Goal: Task Accomplishment & Management: Complete application form

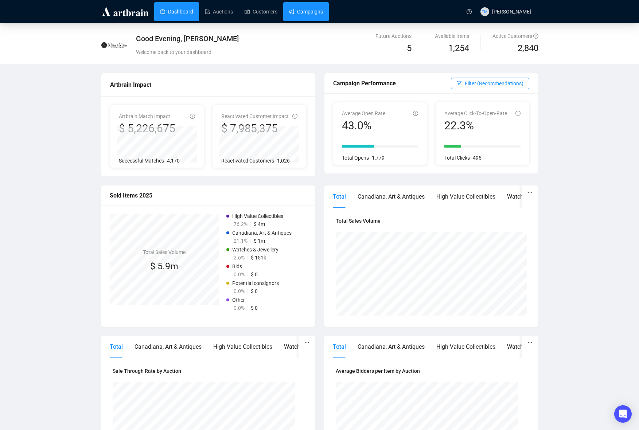
click at [323, 11] on link "Campaigns" at bounding box center [306, 11] width 34 height 19
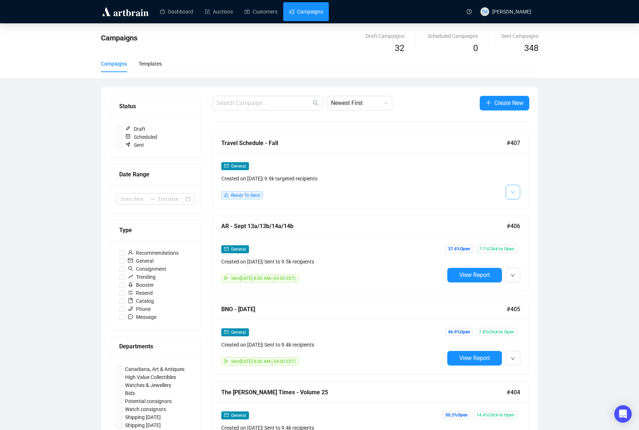
click at [512, 191] on icon "down" at bounding box center [513, 192] width 4 height 4
click at [520, 204] on span "Edit" at bounding box center [530, 208] width 21 height 8
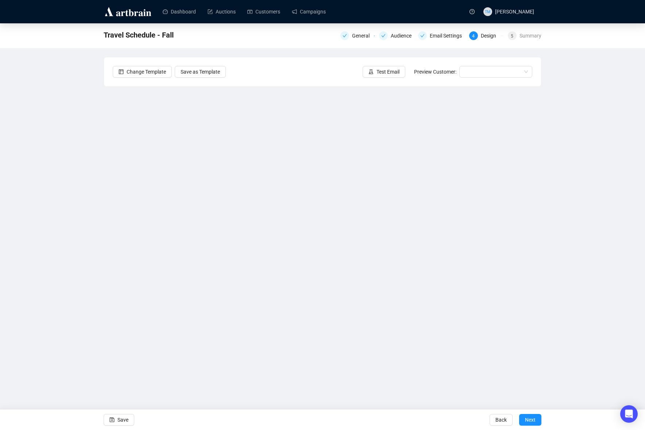
click at [575, 237] on div "Travel Schedule - Fall General Audience Email Settings 4 Design 5 Summary Chang…" at bounding box center [322, 188] width 645 height 330
drag, startPoint x: 124, startPoint y: 415, endPoint x: 125, endPoint y: 410, distance: 6.1
click at [124, 416] on span "Save" at bounding box center [122, 420] width 11 height 20
click at [494, 71] on input "search" at bounding box center [493, 71] width 58 height 11
click at [477, 95] on div "[PERSON_NAME] | Example" at bounding box center [495, 98] width 61 height 8
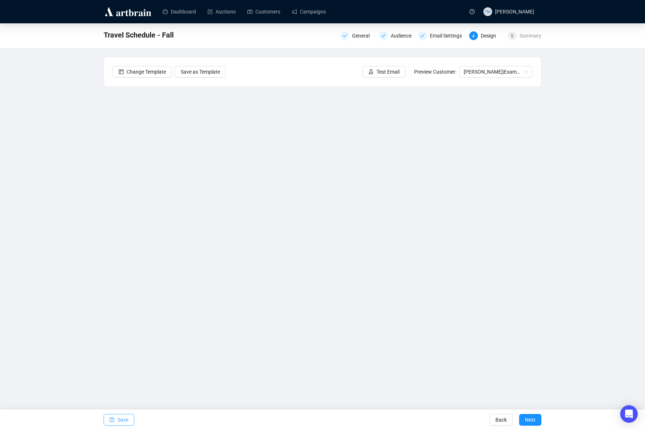
click at [125, 418] on span "Save" at bounding box center [122, 420] width 11 height 20
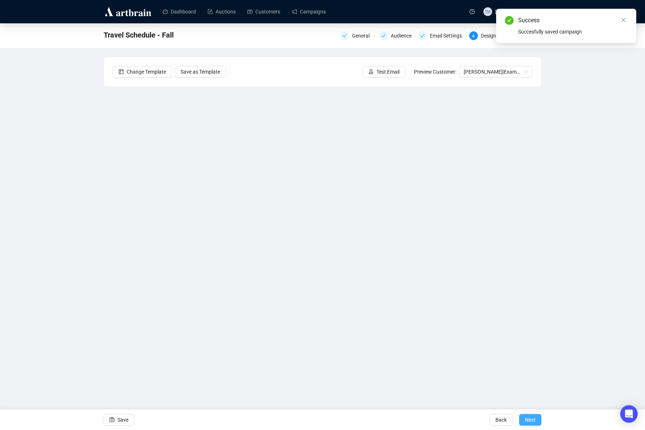
click at [526, 425] on span "Next" at bounding box center [530, 420] width 11 height 20
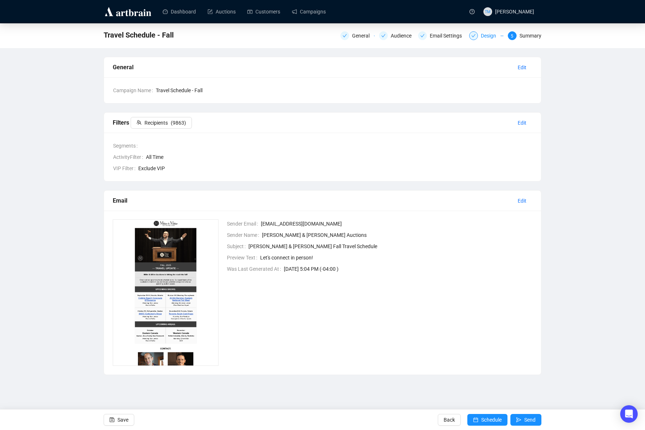
click at [481, 39] on div "Design" at bounding box center [491, 35] width 20 height 9
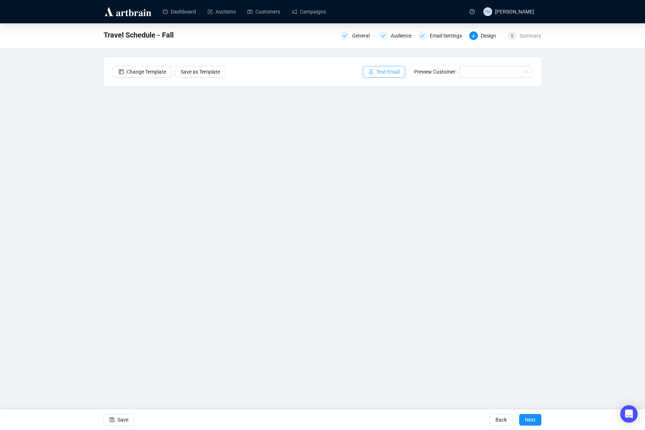
click at [390, 73] on span "Test Email" at bounding box center [387, 72] width 23 height 8
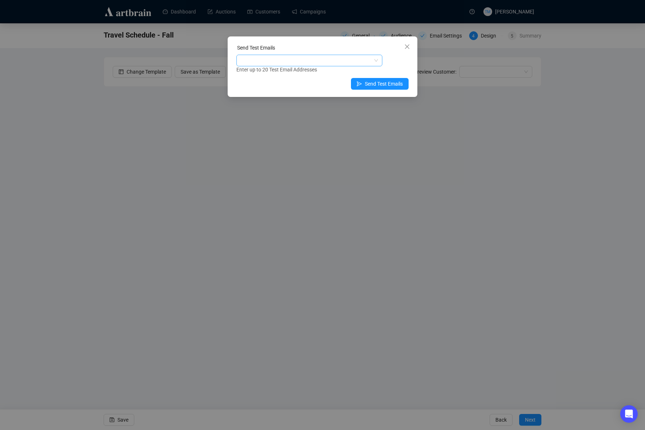
click at [322, 61] on div at bounding box center [305, 60] width 135 height 10
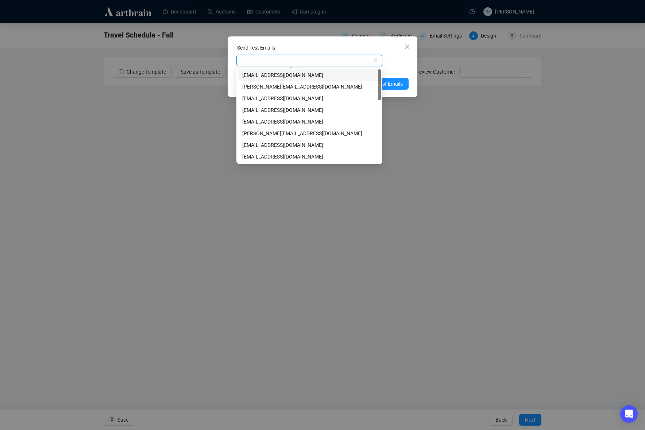
click at [298, 73] on div "[EMAIL_ADDRESS][DOMAIN_NAME]" at bounding box center [309, 75] width 134 height 8
click at [394, 66] on div "Enter up to 20 Test Email Addresses" at bounding box center [322, 70] width 172 height 8
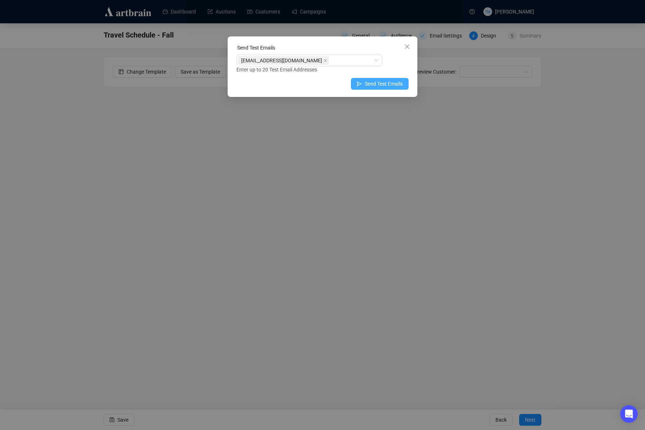
click at [385, 84] on span "Send Test Emails" at bounding box center [384, 84] width 38 height 8
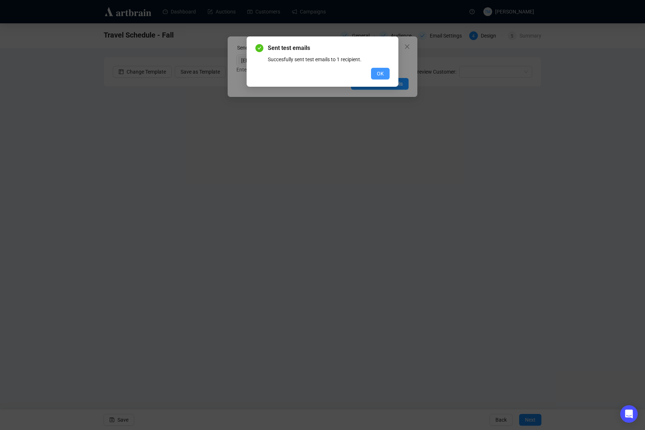
click at [381, 74] on span "OK" at bounding box center [380, 74] width 7 height 8
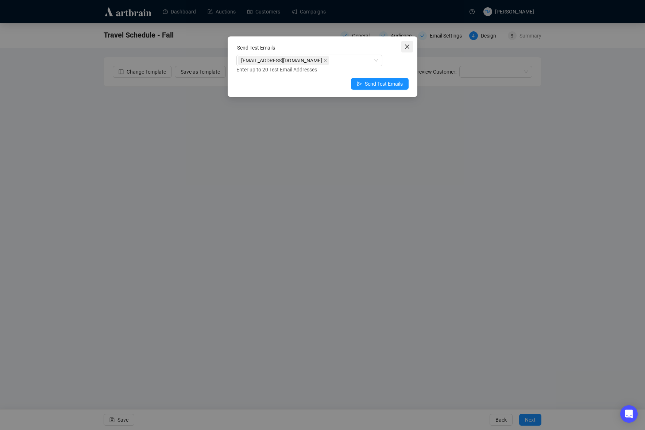
click at [405, 47] on icon "close" at bounding box center [407, 47] width 6 height 6
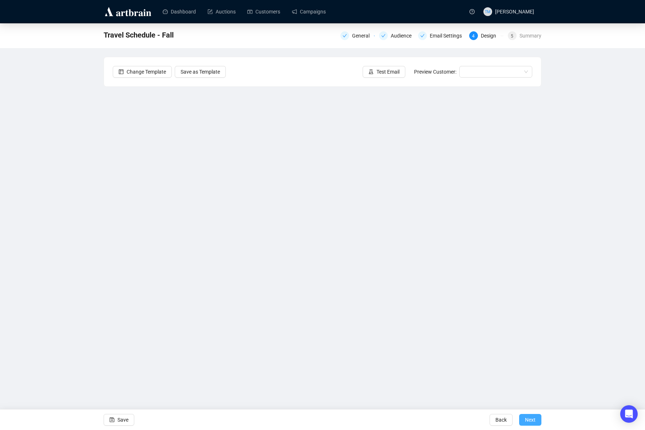
click at [527, 420] on span "Next" at bounding box center [530, 420] width 11 height 20
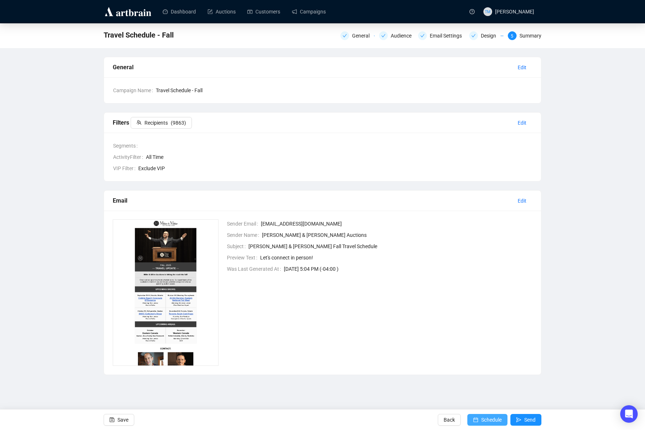
click at [484, 420] on span "Schedule" at bounding box center [491, 420] width 20 height 20
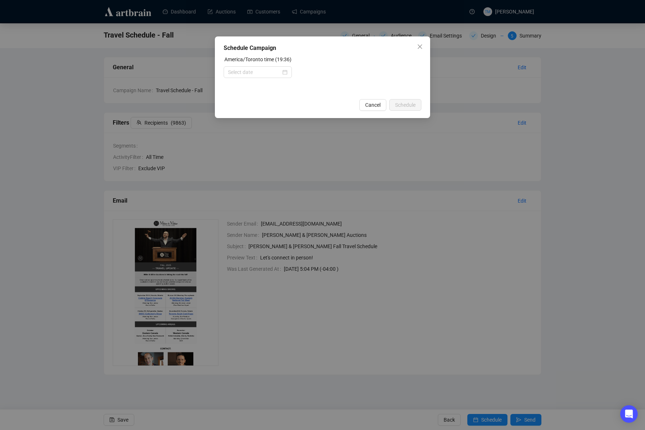
click at [261, 64] on div "America/Toronto time (19:36)" at bounding box center [323, 60] width 198 height 11
click at [259, 69] on input at bounding box center [254, 72] width 53 height 8
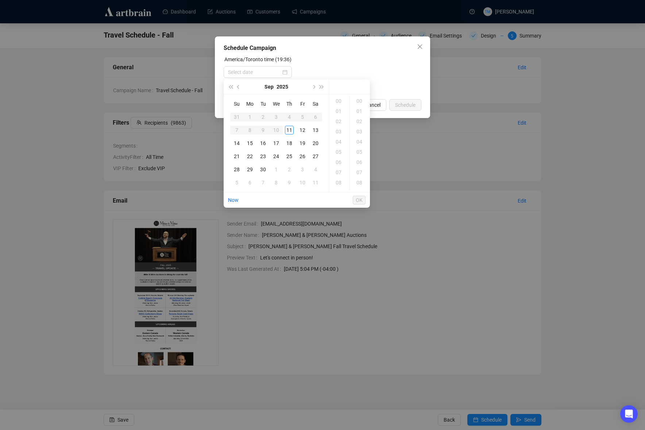
click at [356, 67] on div at bounding box center [323, 72] width 198 height 12
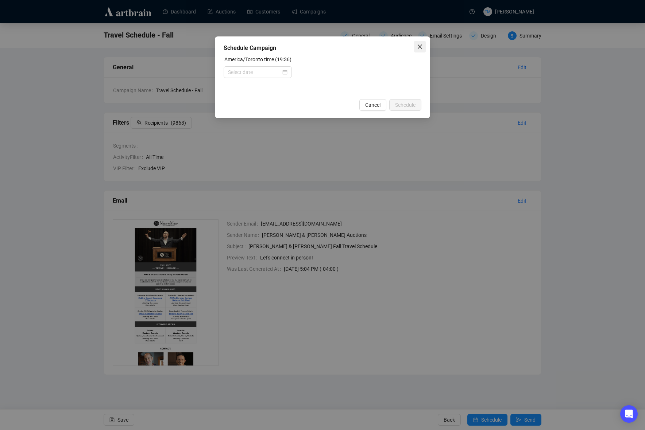
click at [420, 45] on icon "close" at bounding box center [420, 47] width 6 height 6
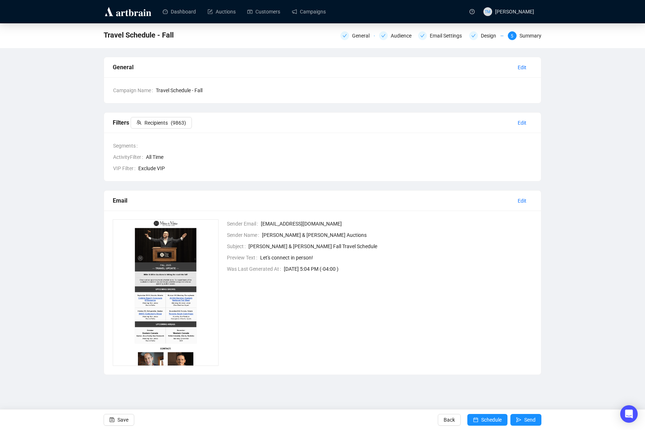
click at [536, 426] on div "Back Schedule Send" at bounding box center [490, 420] width 104 height 20
click at [532, 419] on span "Send" at bounding box center [529, 420] width 11 height 20
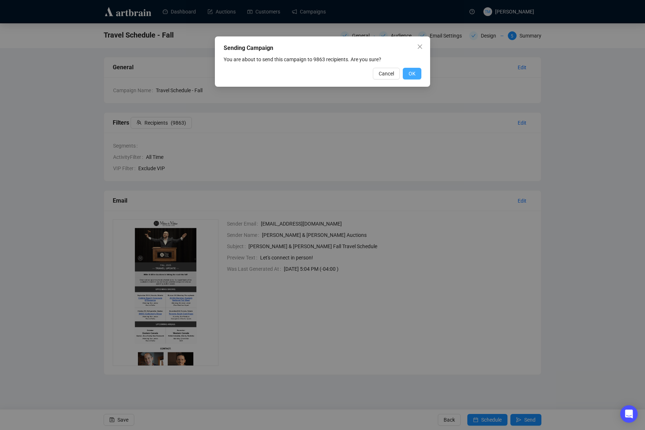
click at [414, 73] on span "OK" at bounding box center [411, 74] width 7 height 8
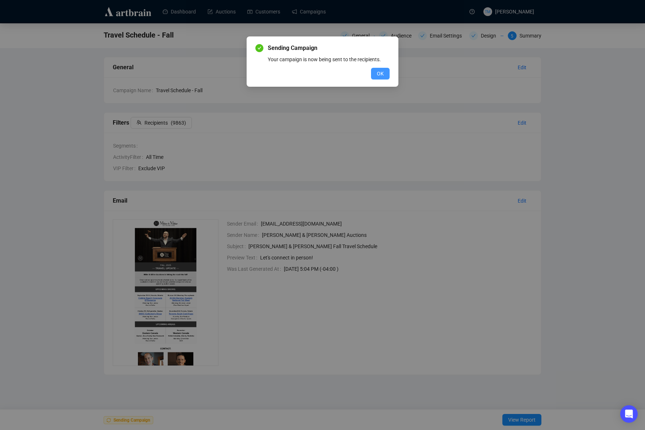
click at [379, 70] on span "OK" at bounding box center [380, 74] width 7 height 8
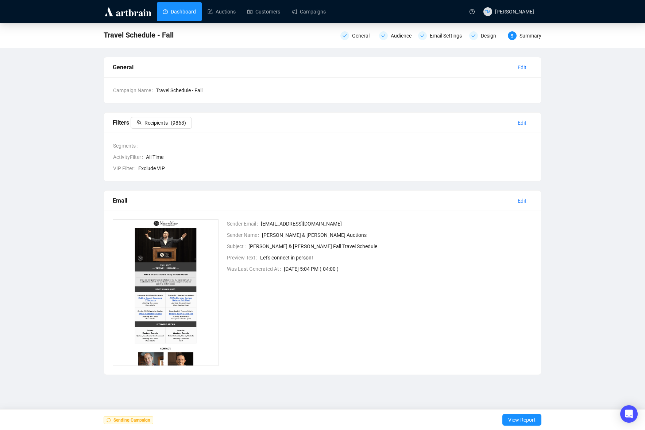
click at [180, 11] on link "Dashboard" at bounding box center [179, 11] width 33 height 19
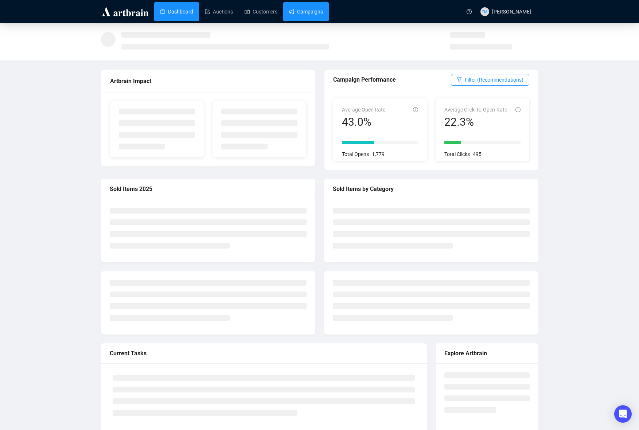
click at [315, 19] on link "Campaigns" at bounding box center [306, 11] width 34 height 19
